Goal: Information Seeking & Learning: Learn about a topic

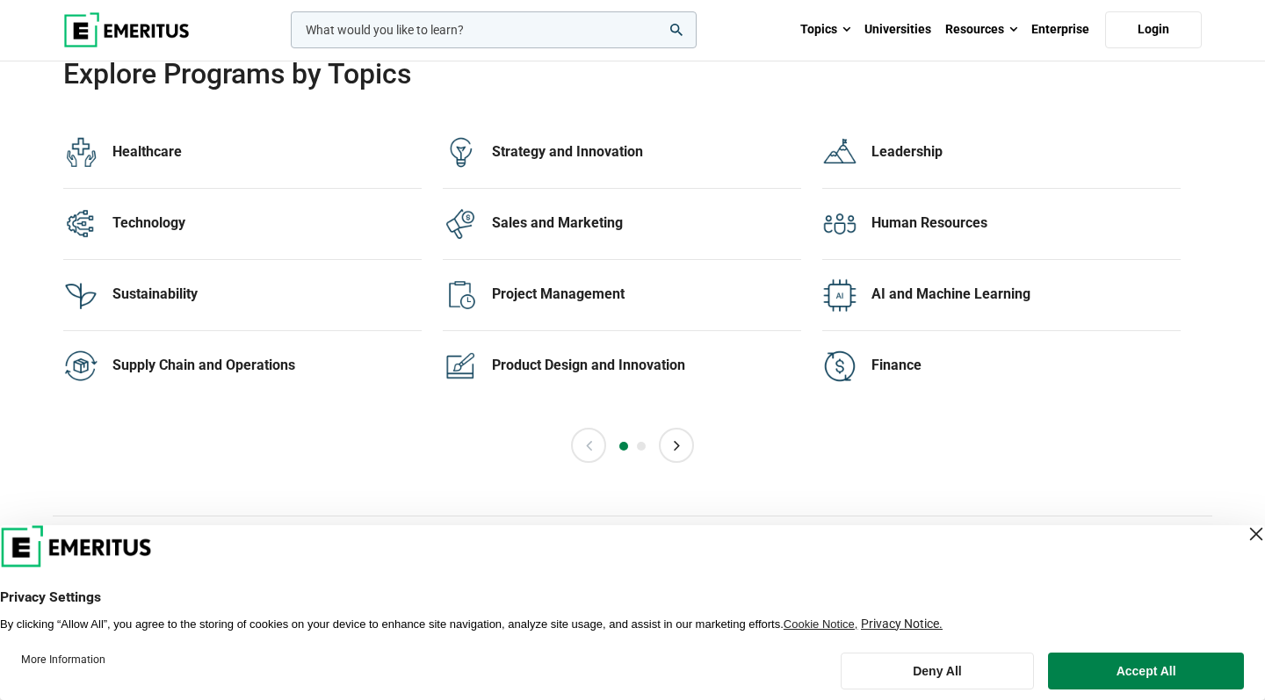
scroll to position [3528, 0]
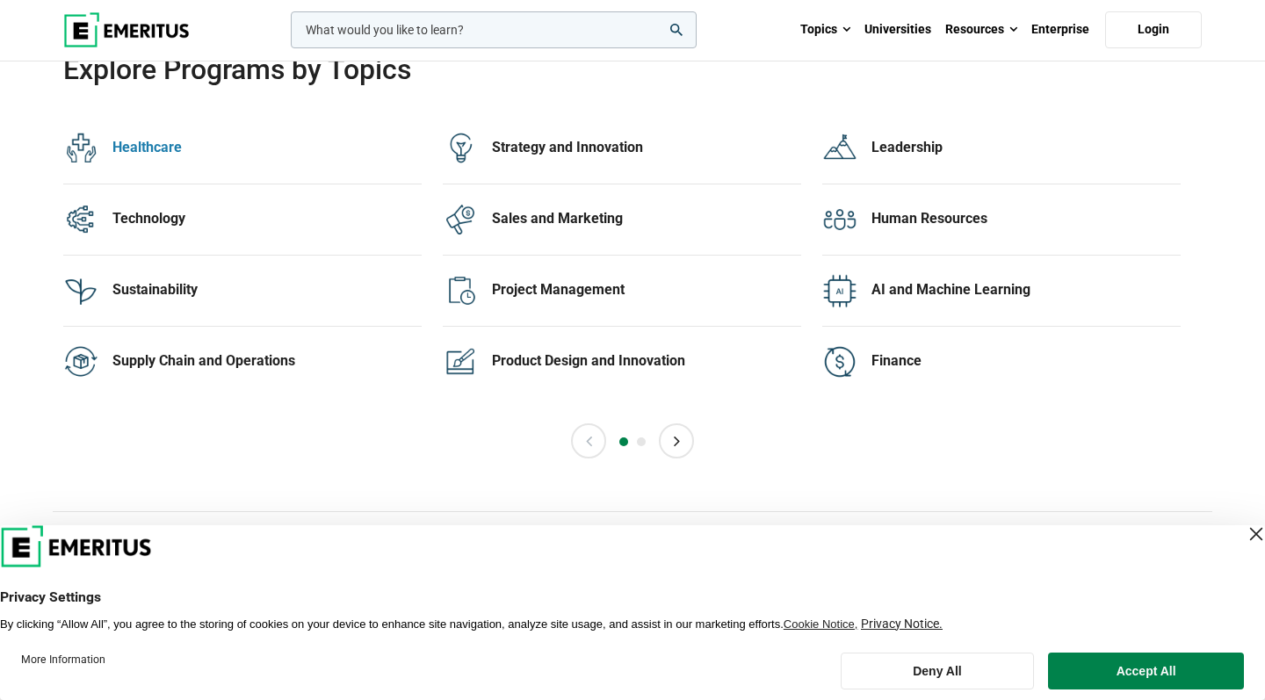
click at [142, 157] on div "Healthcare" at bounding box center [266, 147] width 309 height 19
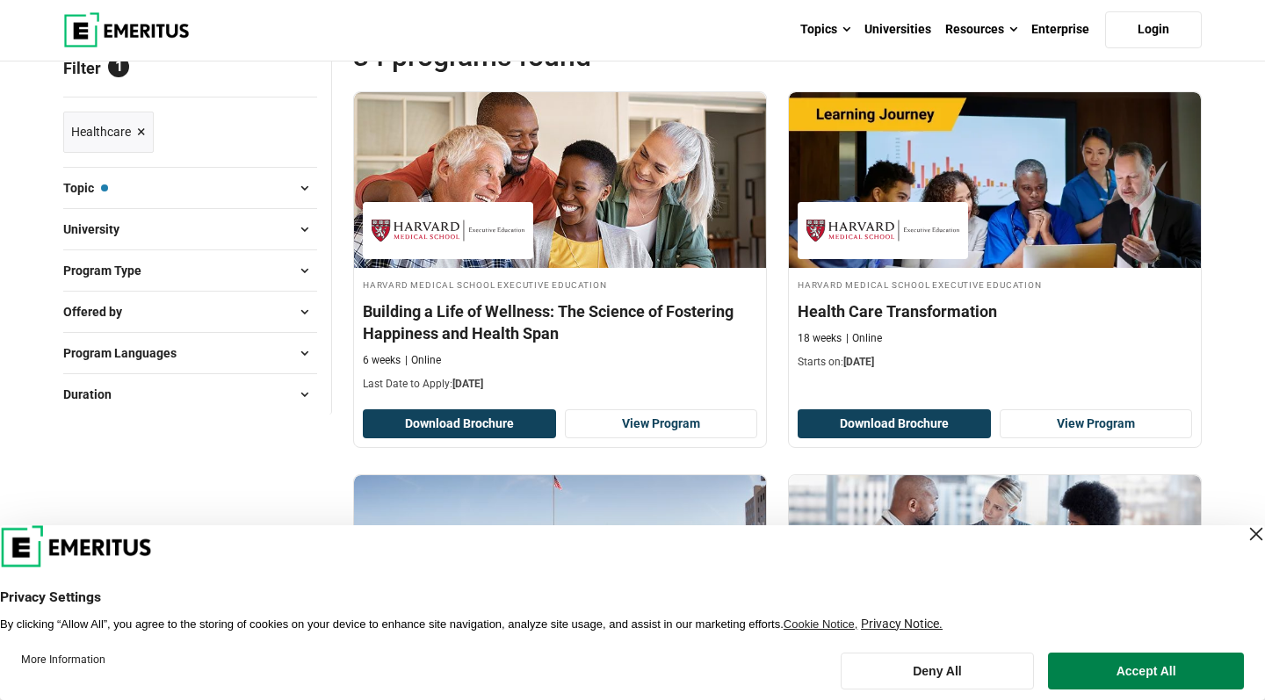
scroll to position [170, 0]
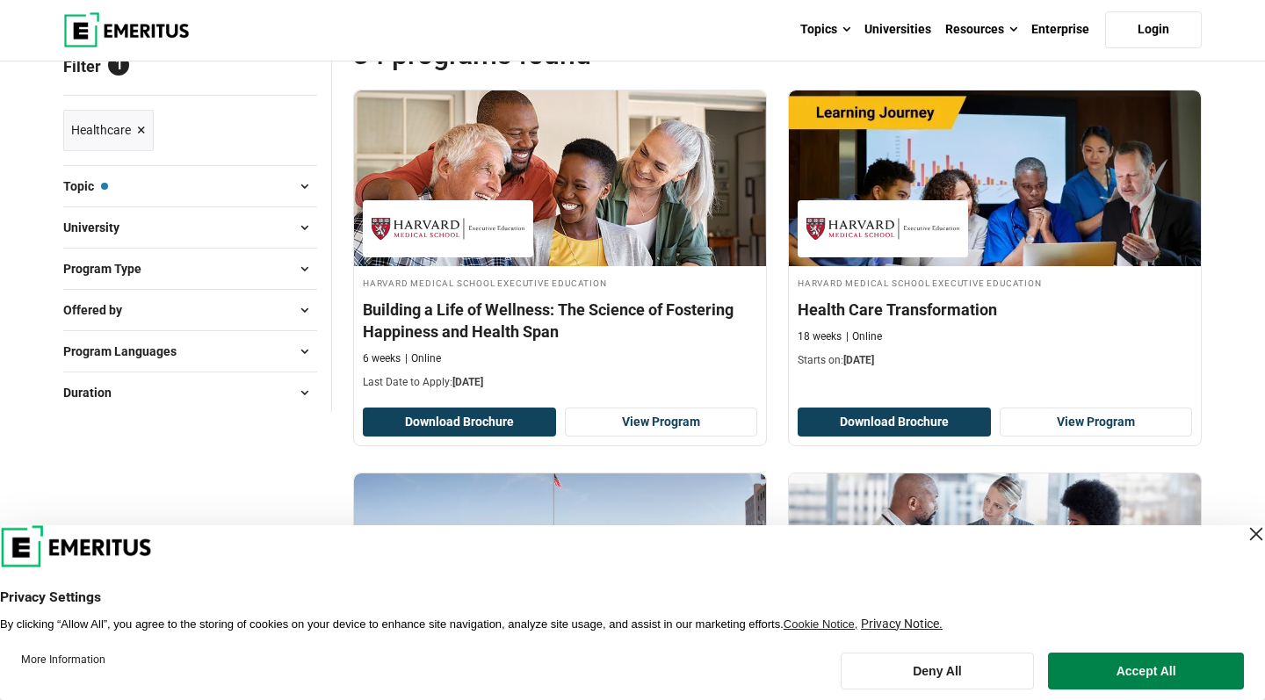
click at [300, 282] on span at bounding box center [304, 269] width 26 height 26
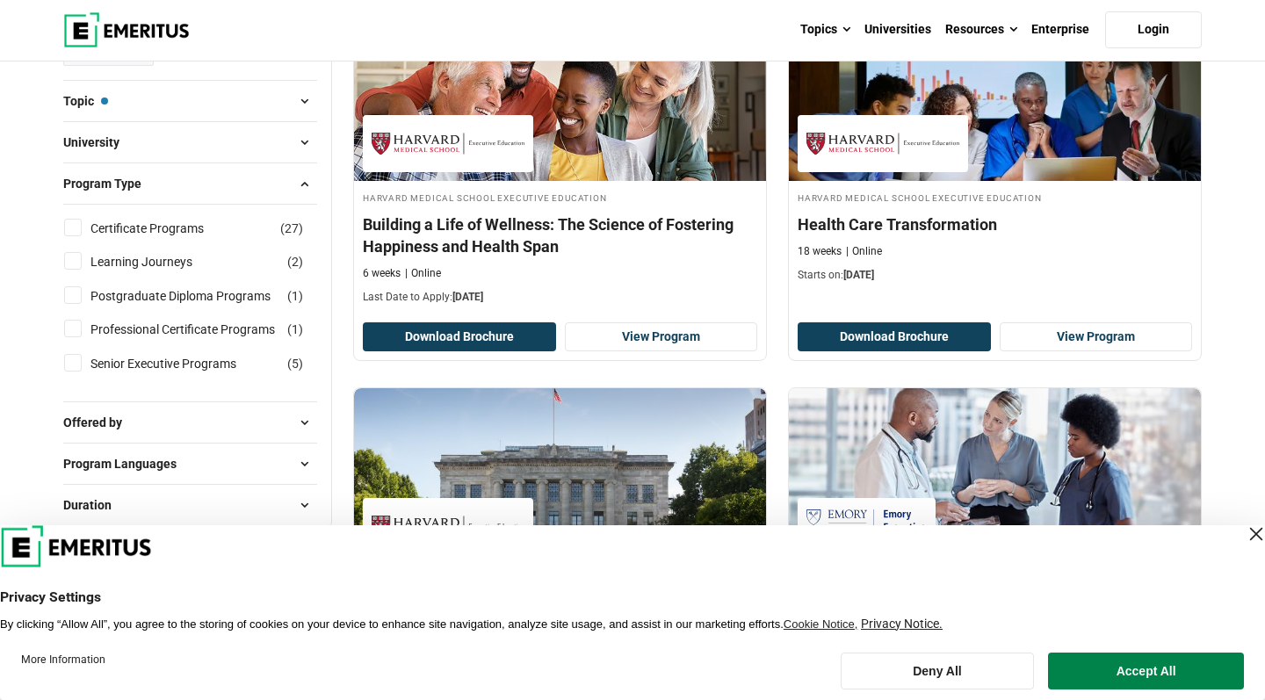
scroll to position [258, 0]
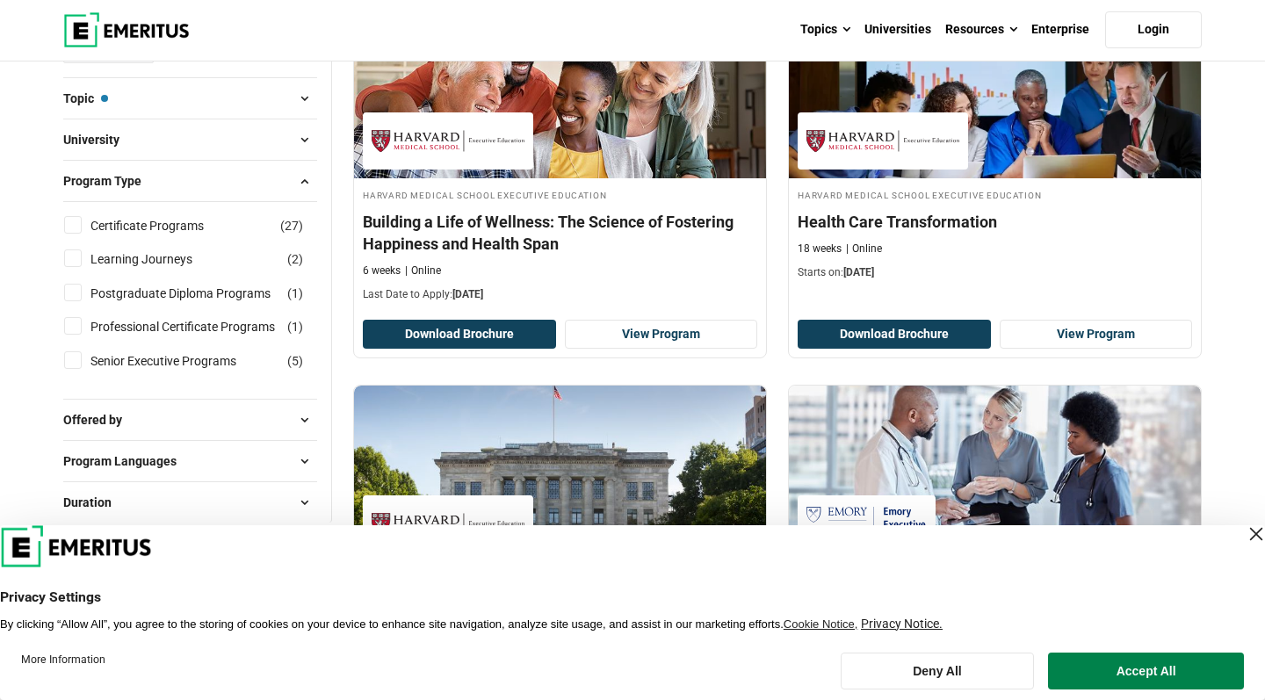
click at [73, 301] on input "Postgraduate Diploma Programs ( 1 )" at bounding box center [73, 293] width 18 height 18
checkbox input "true"
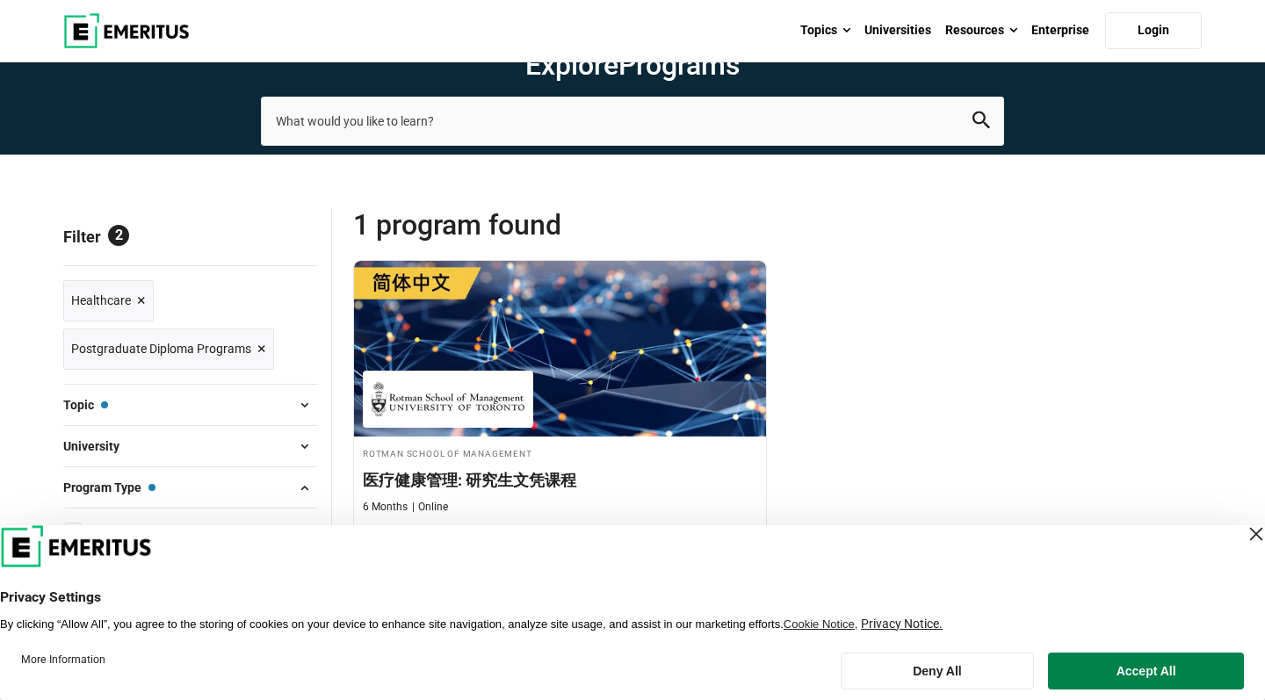
click at [257, 362] on span "×" at bounding box center [261, 348] width 9 height 25
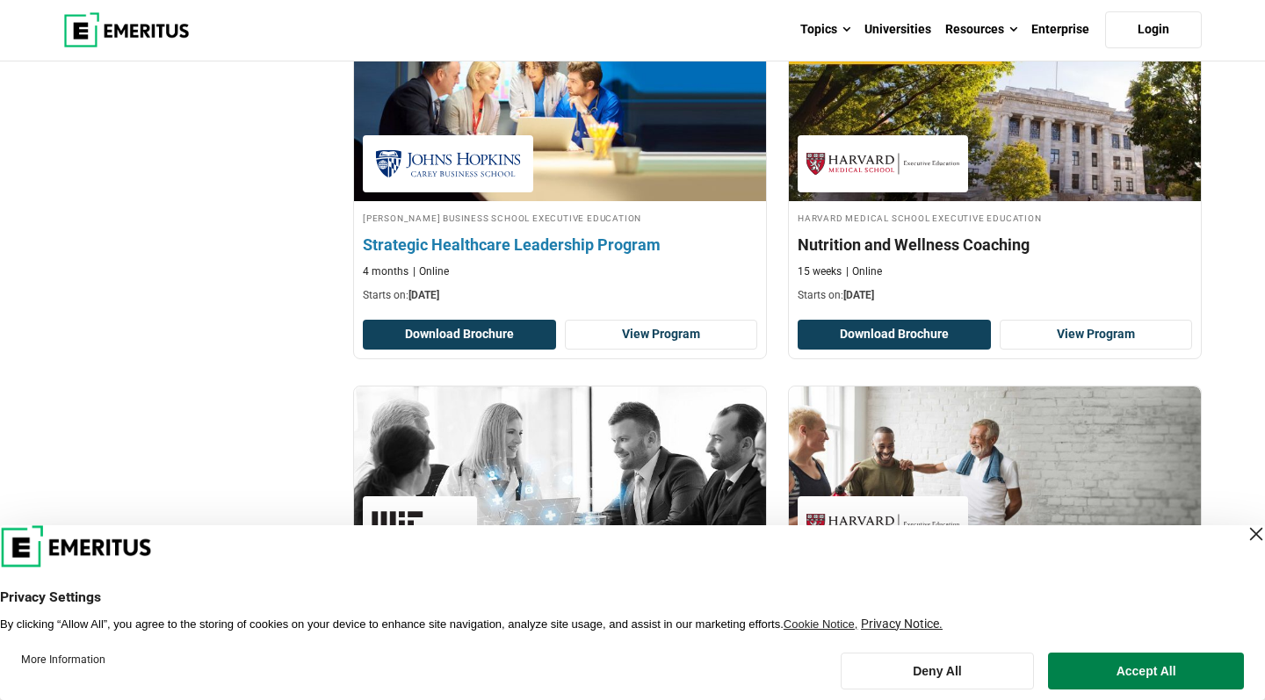
scroll to position [1343, 0]
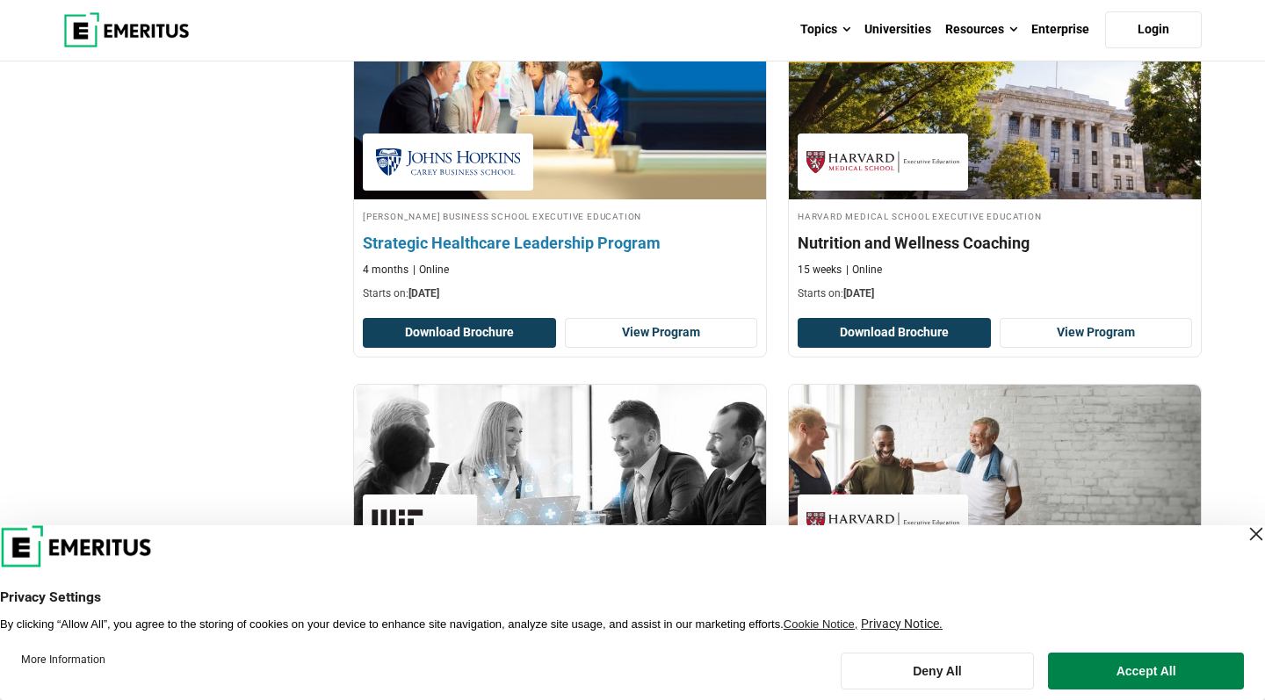
click at [502, 254] on h4 "Strategic Healthcare Leadership Program" at bounding box center [560, 243] width 394 height 22
